Goal: Task Accomplishment & Management: Manage account settings

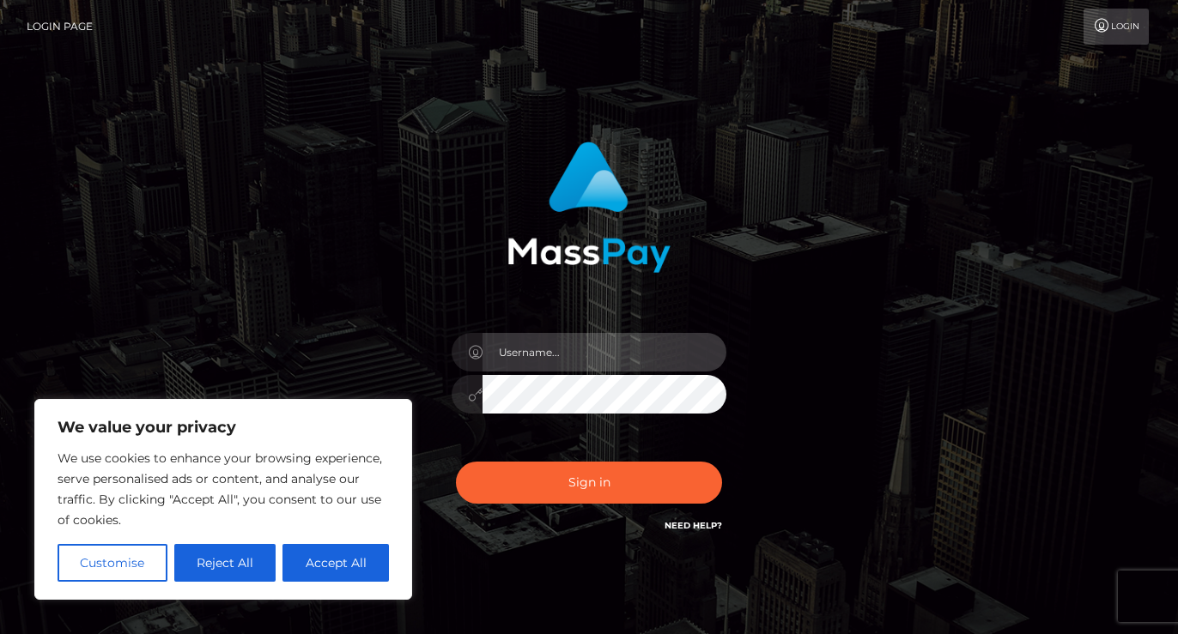
type input "06neural-balance@icloud.com"
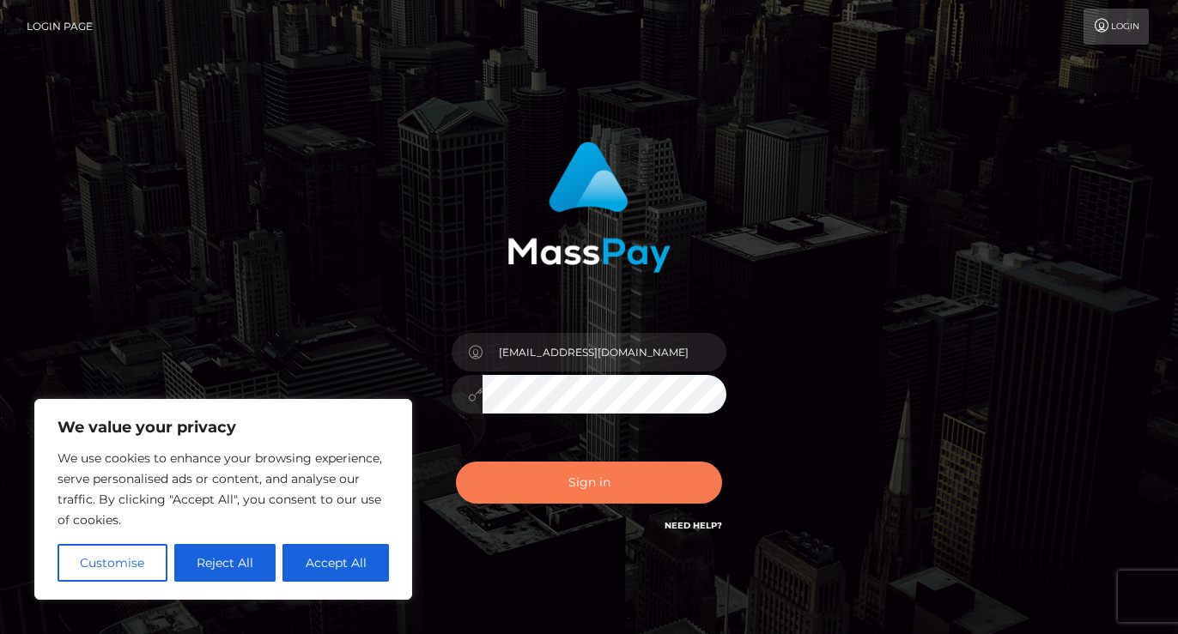
click at [622, 488] on button "Sign in" at bounding box center [589, 483] width 266 height 42
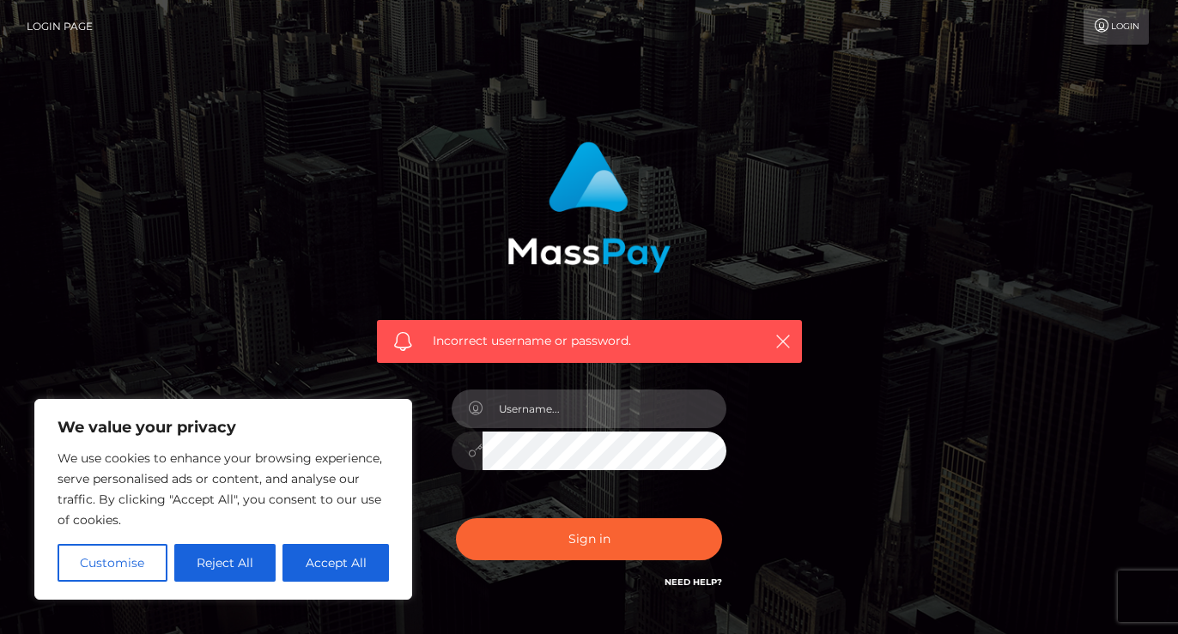
type input "06neural-balance@icloud.com"
click at [810, 423] on div "Incorrect username or password. 06neural-balance@icloud.com" at bounding box center [589, 367] width 451 height 476
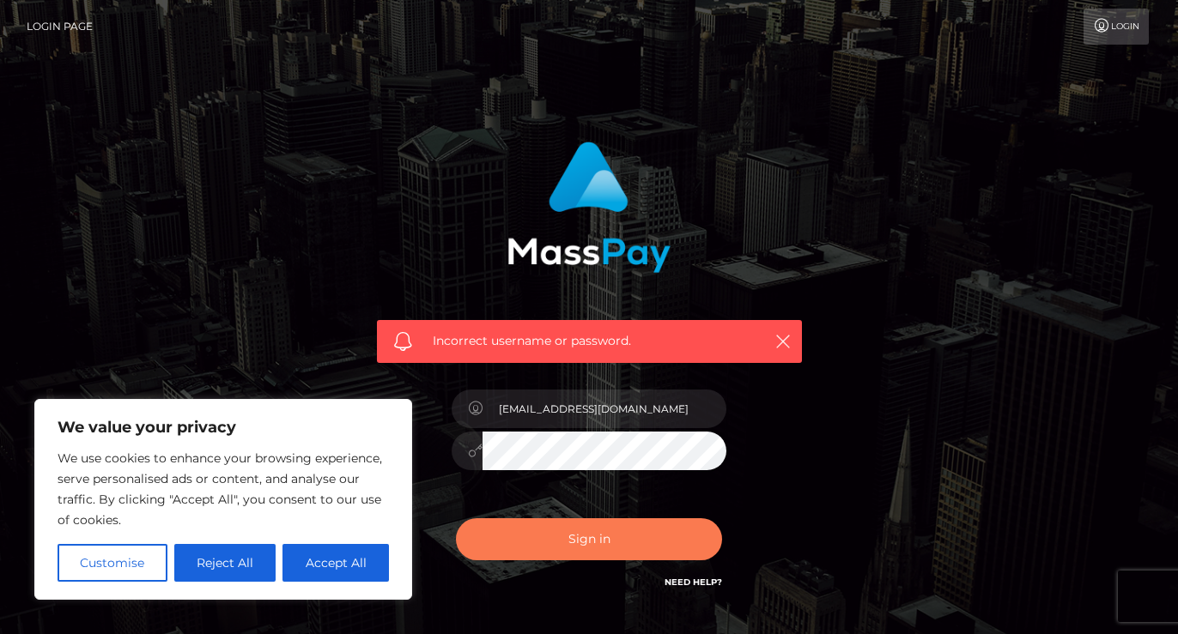
click at [615, 538] on button "Sign in" at bounding box center [589, 539] width 266 height 42
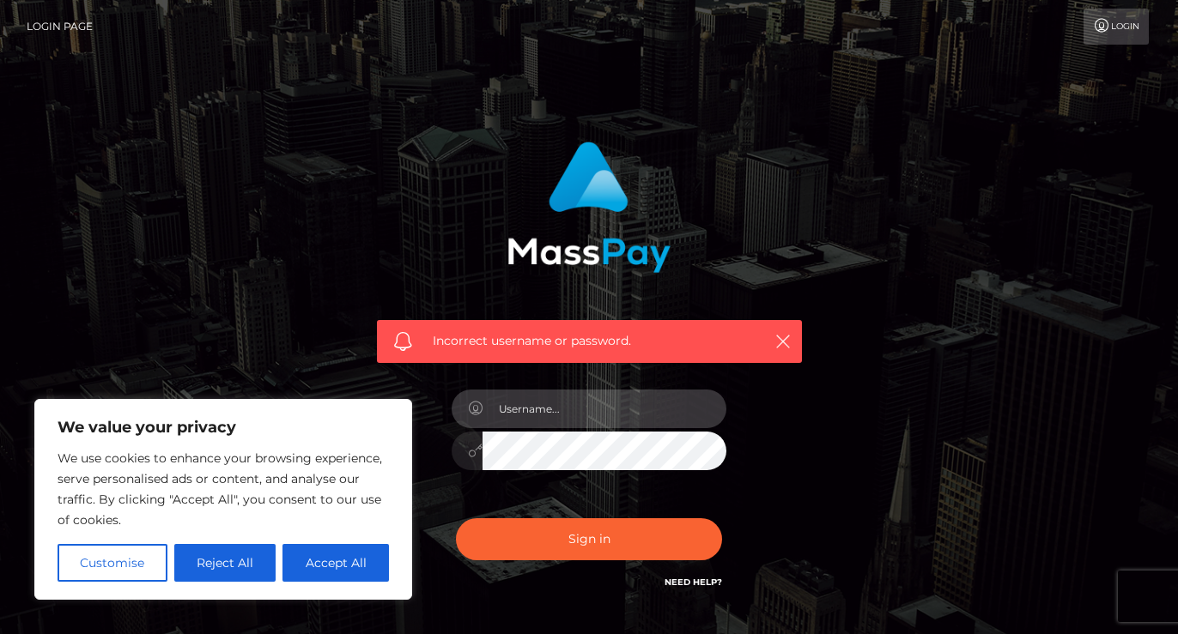
type input "[EMAIL_ADDRESS][DOMAIN_NAME]"
click at [476, 450] on icon at bounding box center [475, 451] width 15 height 14
click at [291, 235] on div "Incorrect username or password. 06neural-balance@icloud.com" at bounding box center [589, 376] width 979 height 494
click at [246, 554] on button "Reject All" at bounding box center [225, 563] width 102 height 38
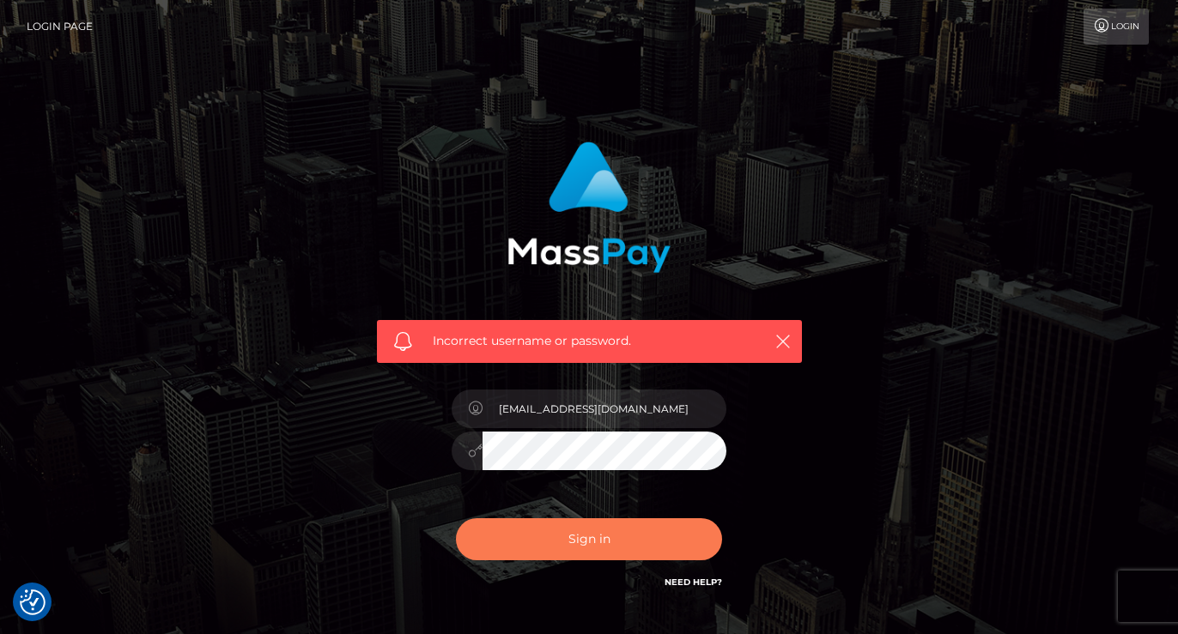
click at [649, 537] on button "Sign in" at bounding box center [589, 539] width 266 height 42
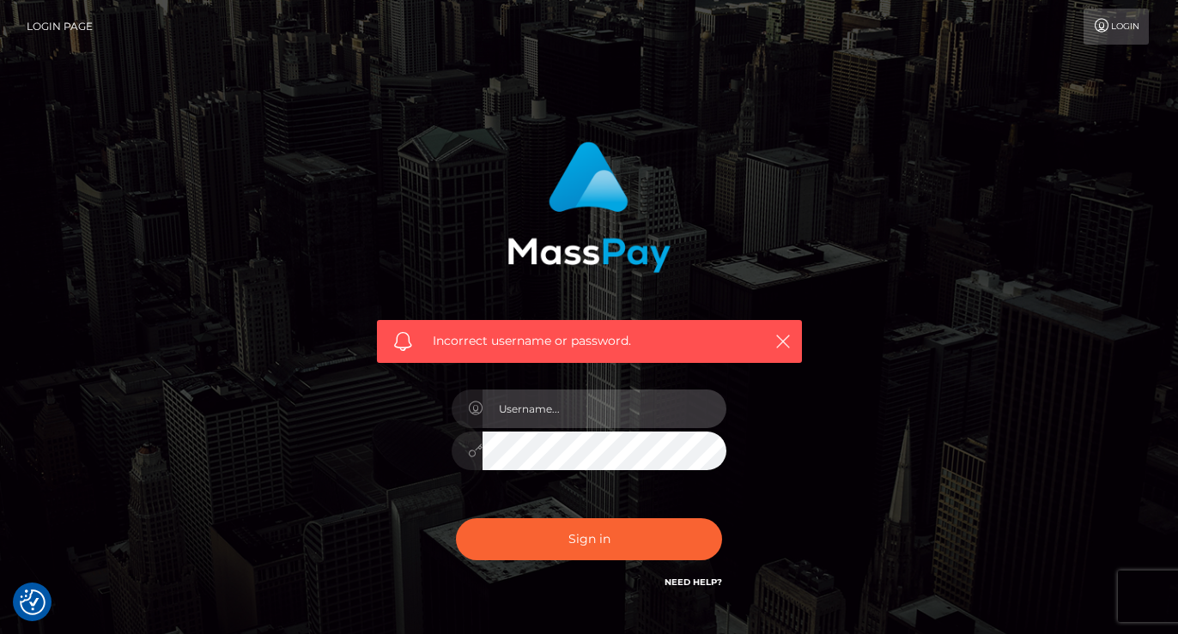
type input "MDZuZXVyYWwtYmFsYW5jZUBpY2xvdWQuY29t"
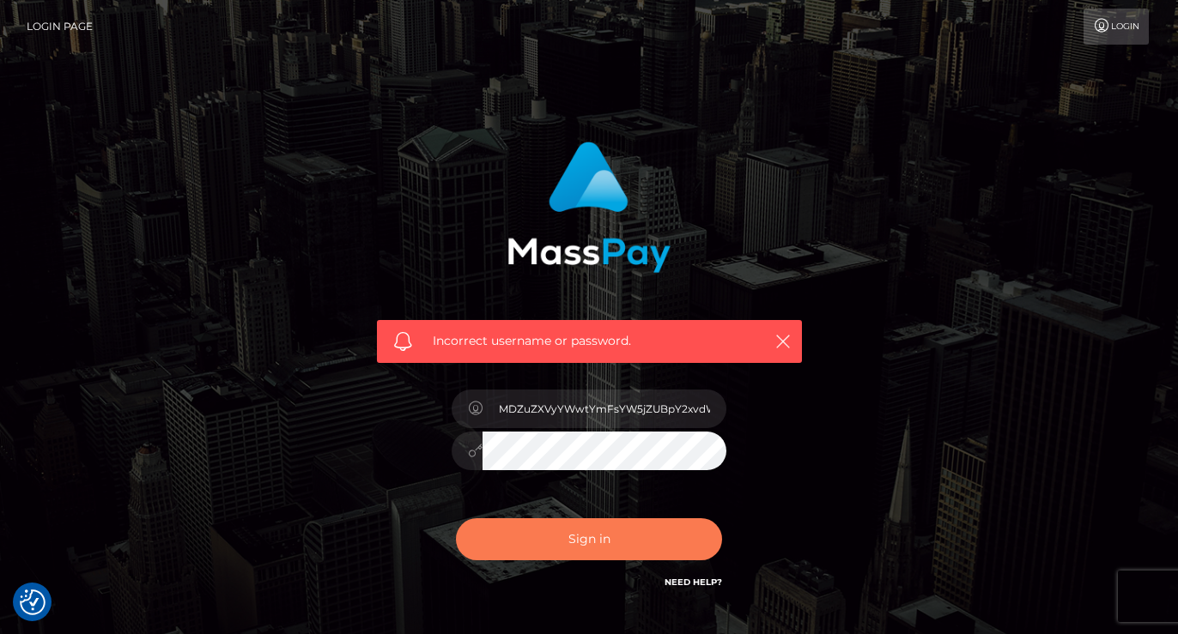
click at [583, 545] on button "Sign in" at bounding box center [589, 539] width 266 height 42
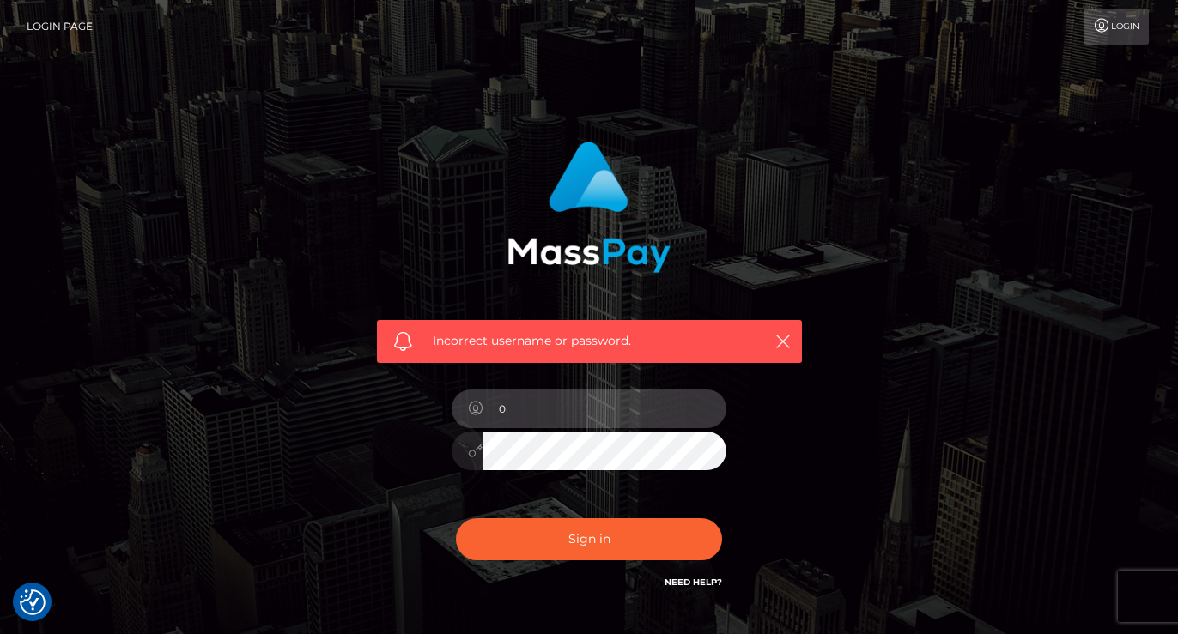
type input "[EMAIL_ADDRESS][DOMAIN_NAME]"
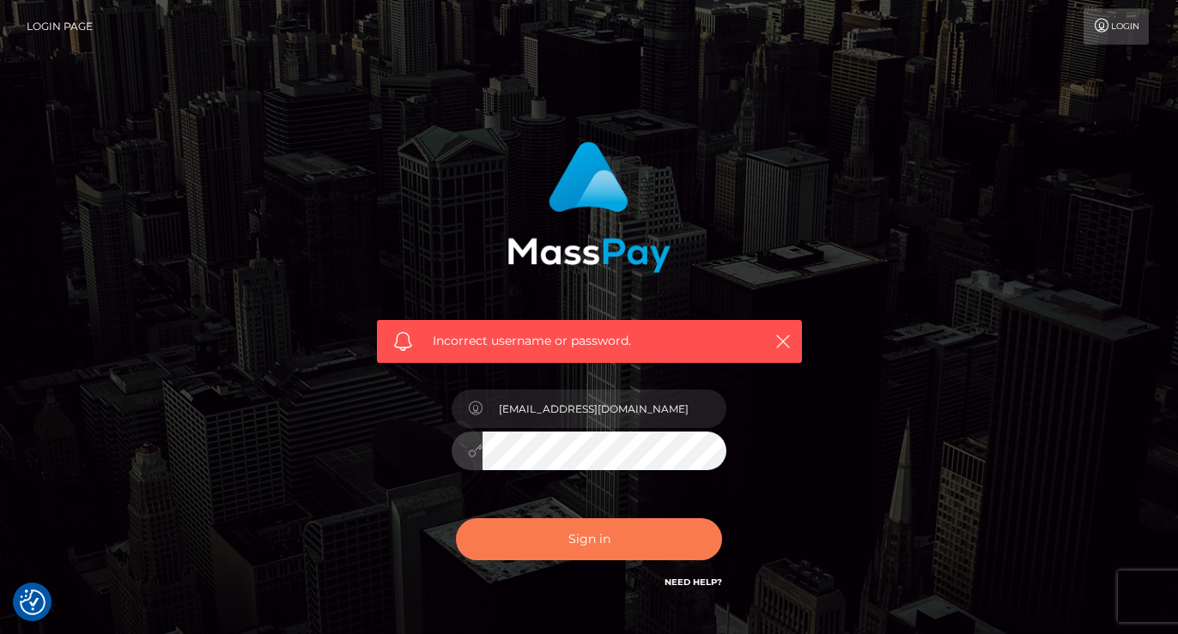
click at [585, 549] on button "Sign in" at bounding box center [589, 539] width 266 height 42
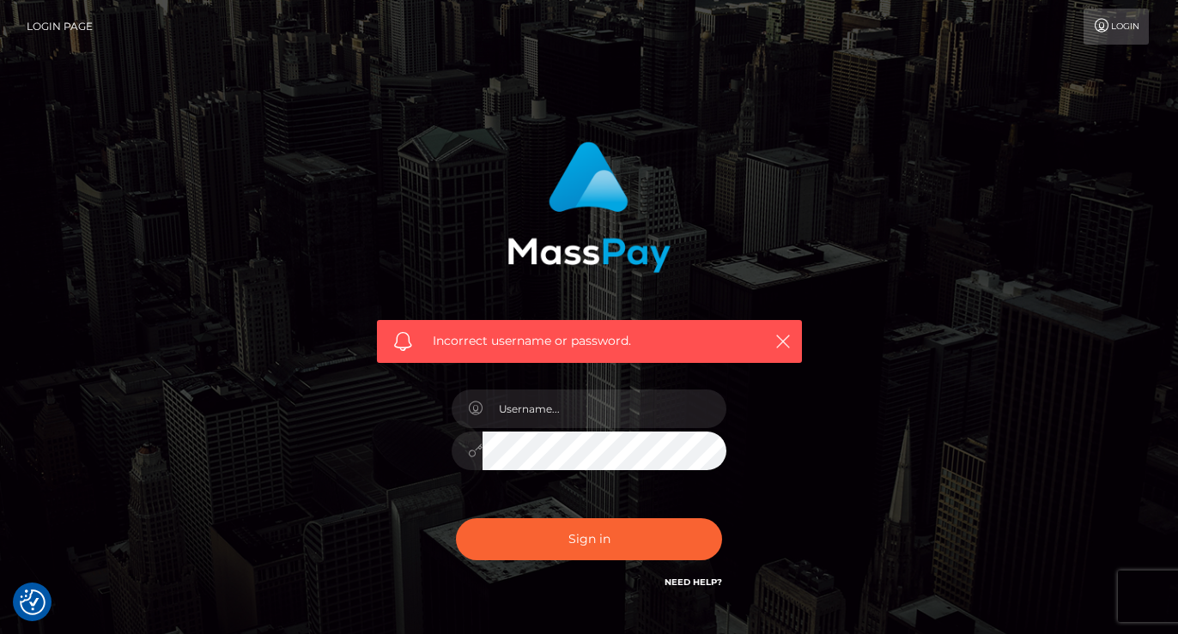
click at [850, 415] on div "Incorrect username or password." at bounding box center [589, 376] width 979 height 494
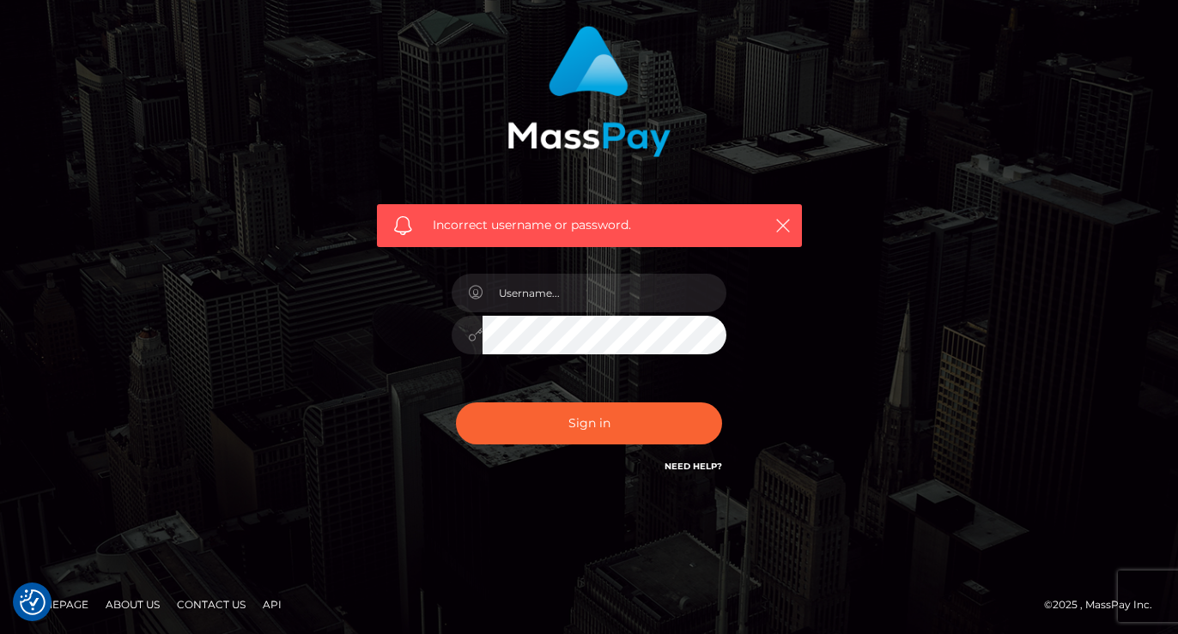
scroll to position [115, 0]
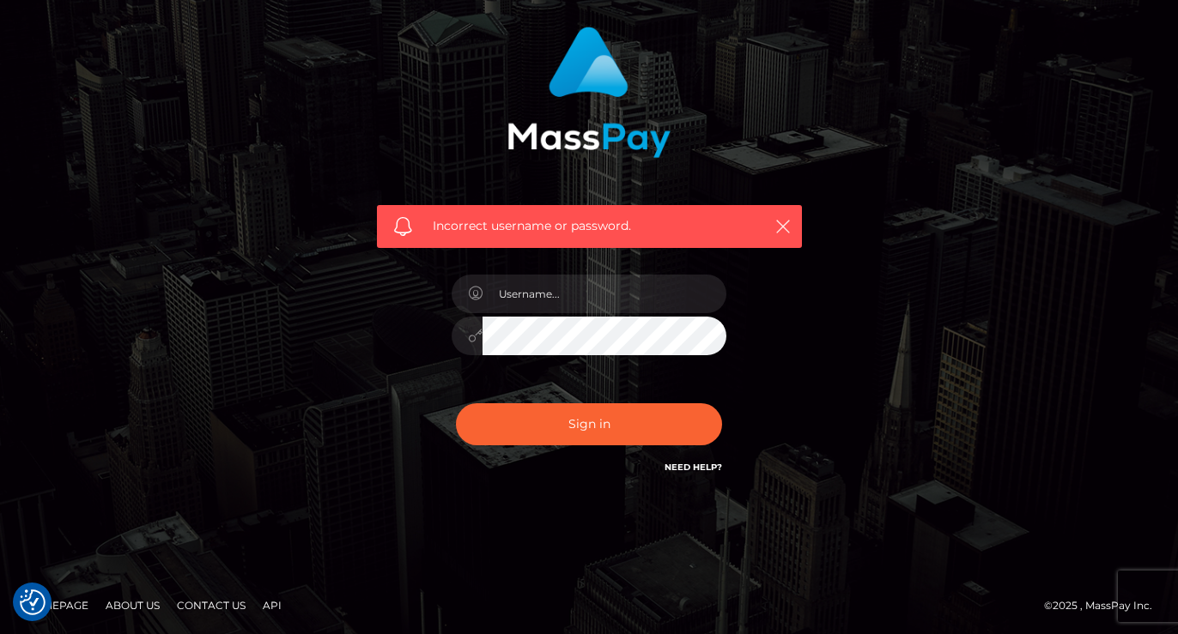
click at [718, 464] on link "Need Help?" at bounding box center [693, 467] width 58 height 11
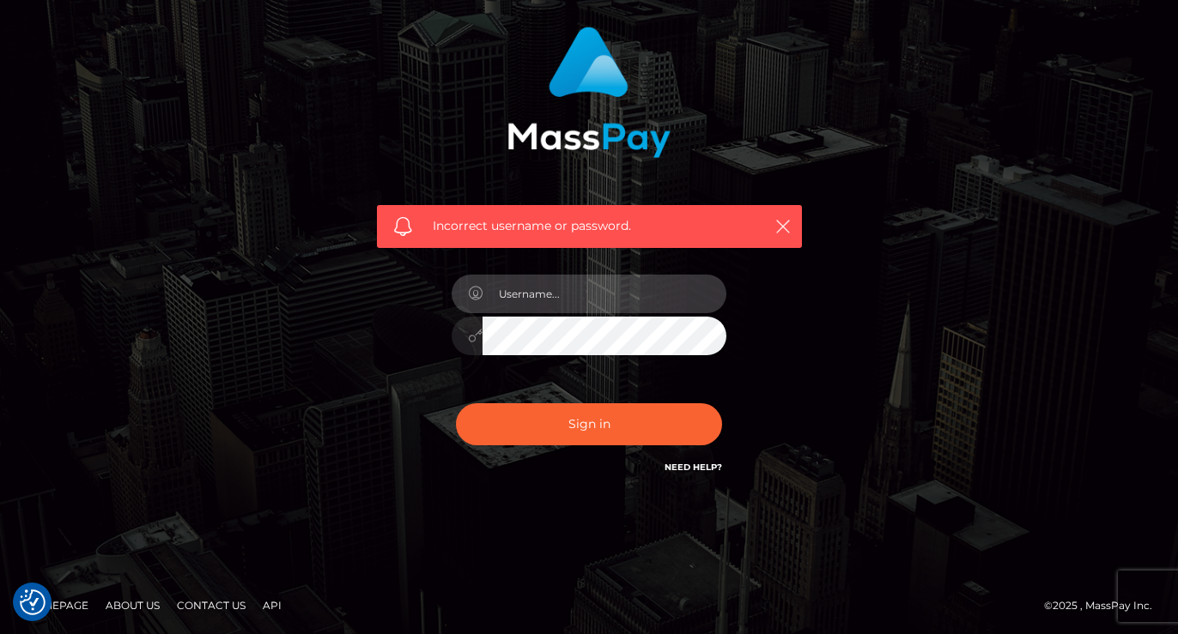
click at [610, 294] on input "text" at bounding box center [604, 294] width 244 height 39
type input "06neural-balance@icloud.com"
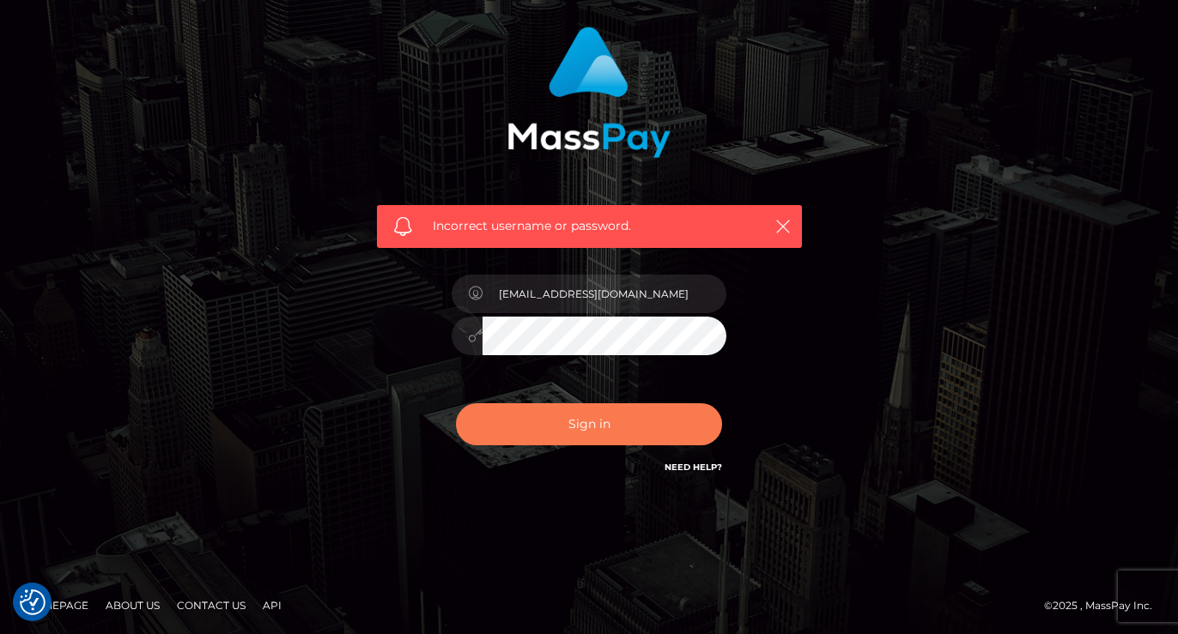
click at [655, 428] on button "Sign in" at bounding box center [589, 424] width 266 height 42
